Goal: Navigation & Orientation: Find specific page/section

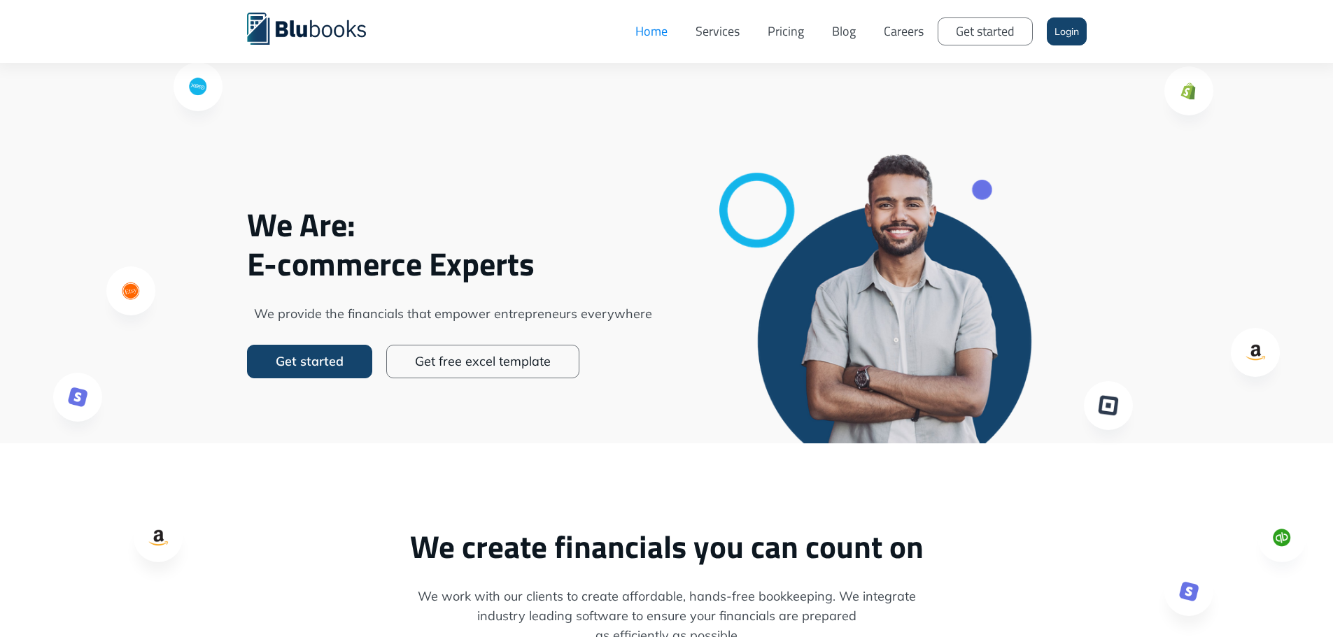
click at [732, 31] on link "Services" at bounding box center [717, 31] width 72 height 42
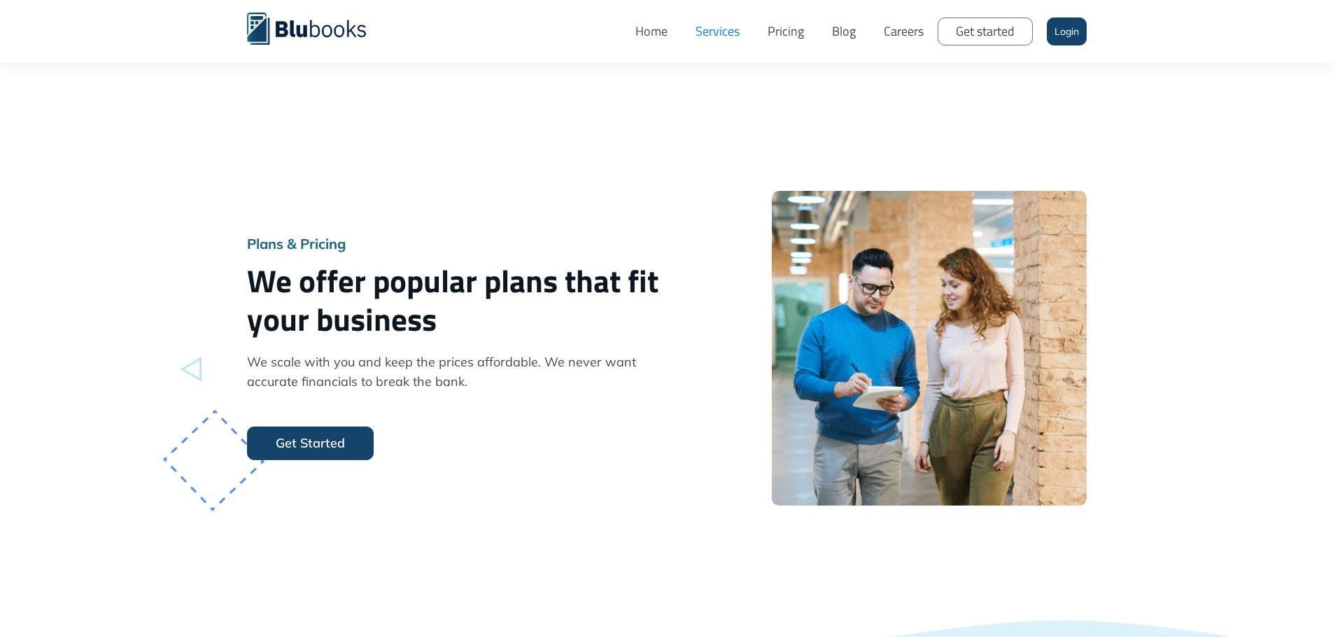
scroll to position [1189, 0]
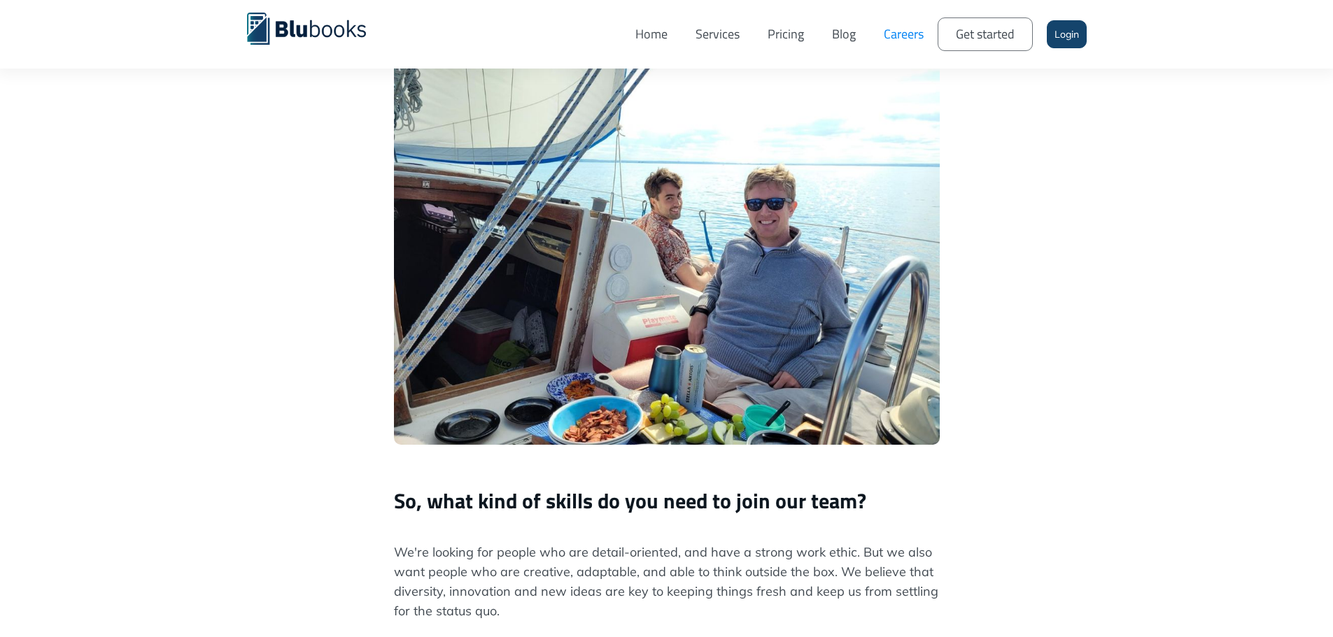
scroll to position [700, 0]
